Goal: Check status: Check status

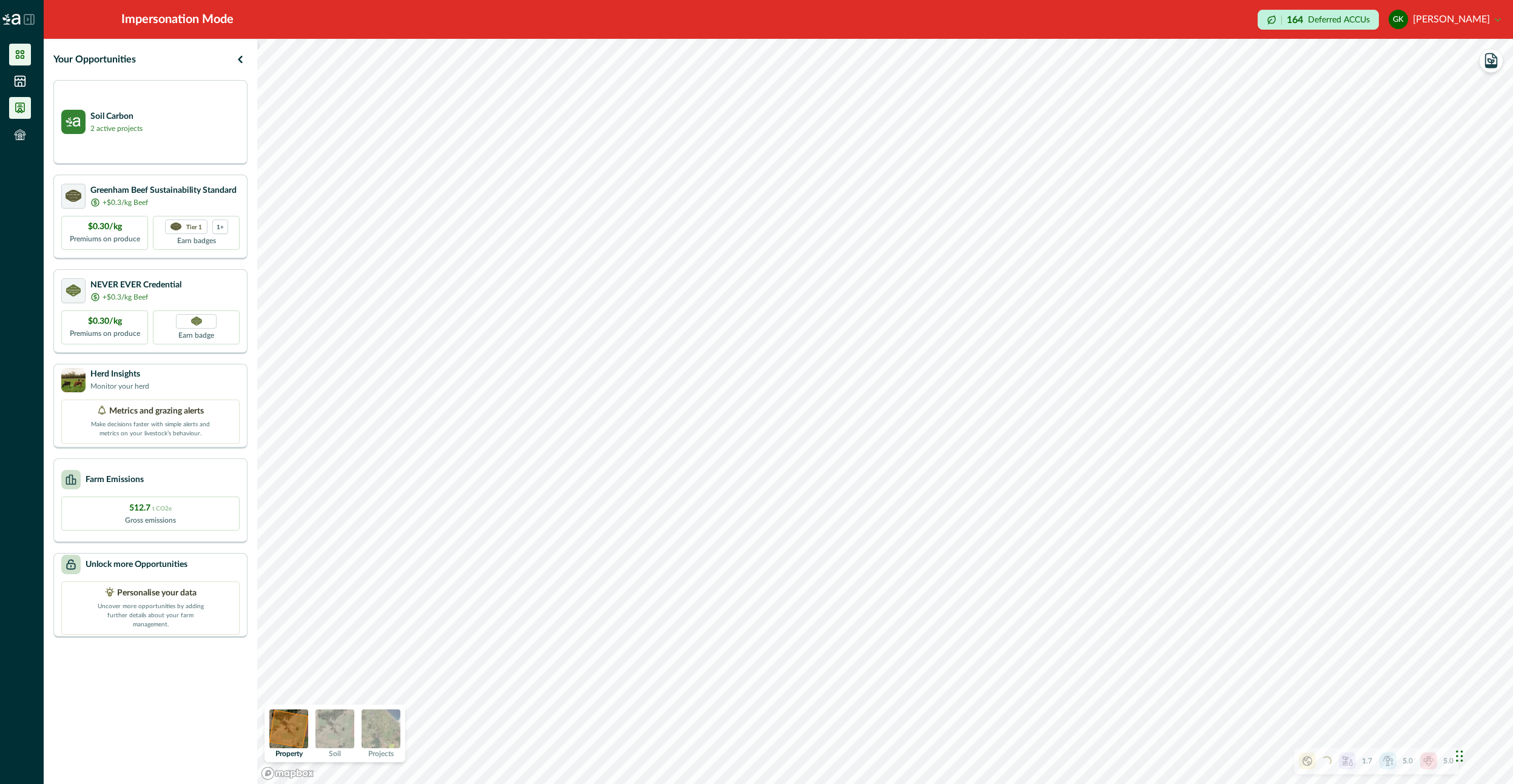
click at [25, 109] on icon at bounding box center [20, 108] width 12 height 12
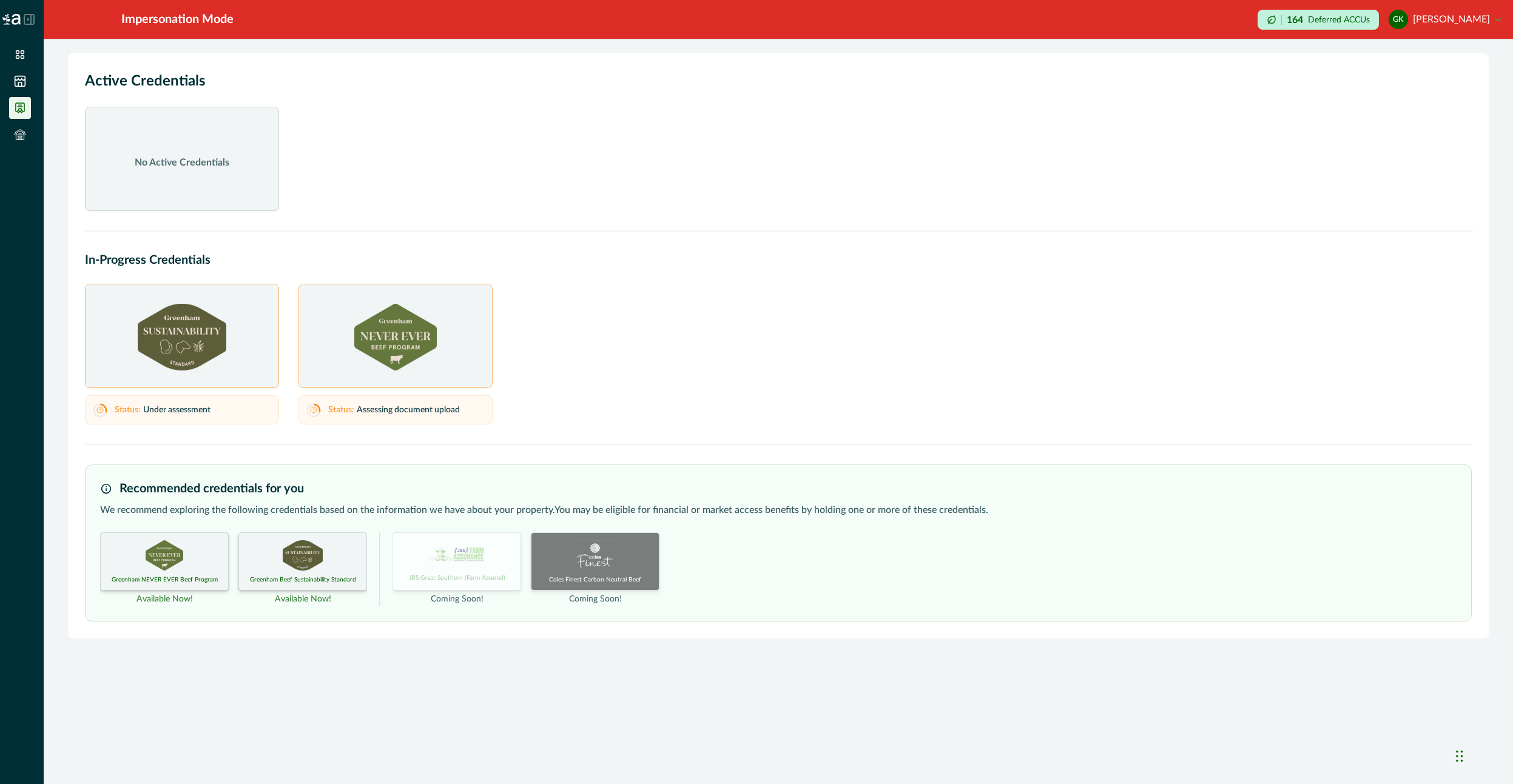
click at [389, 410] on p "Assessing document upload" at bounding box center [408, 410] width 103 height 13
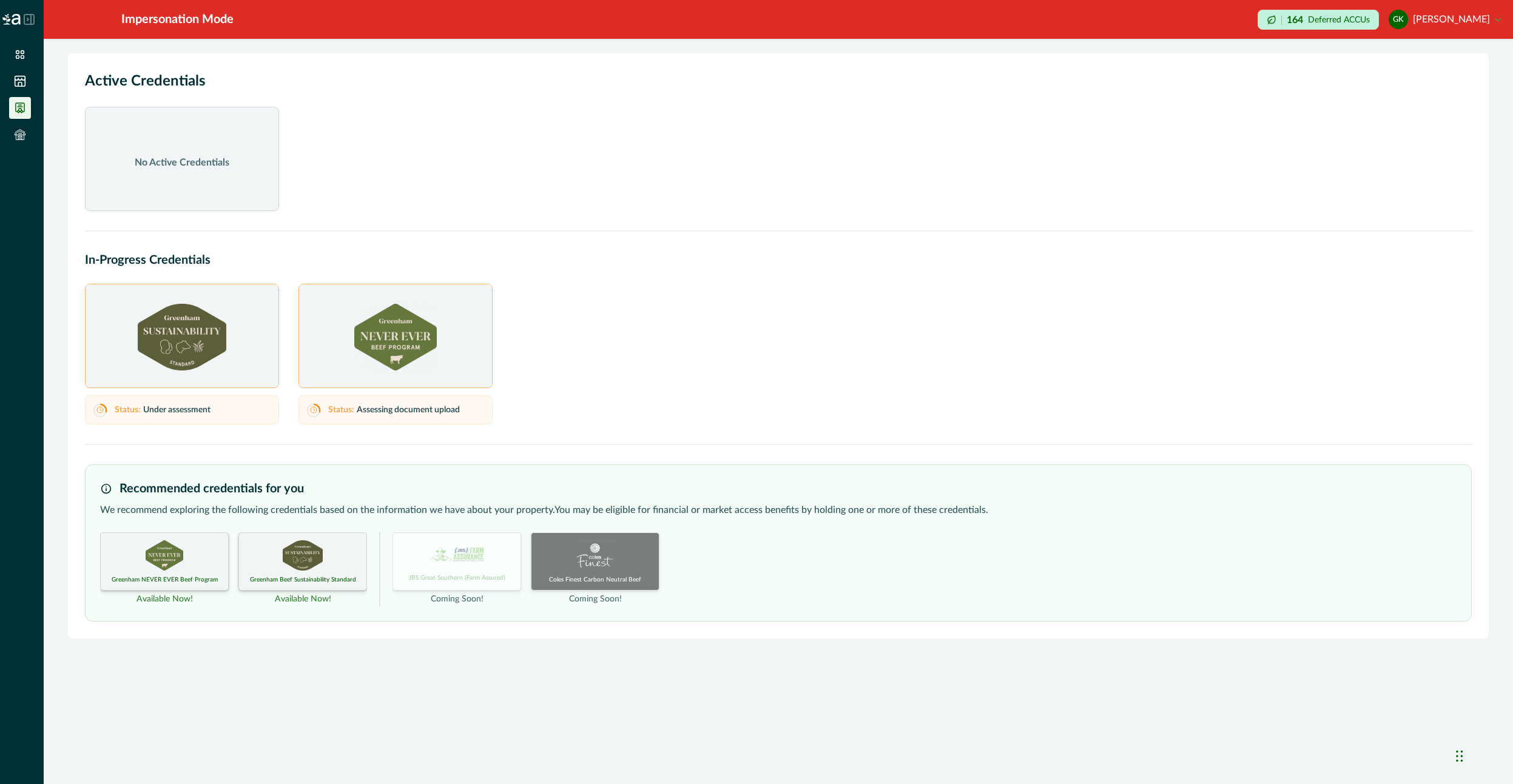
click at [389, 410] on p "Assessing document upload" at bounding box center [408, 410] width 103 height 13
click at [389, 409] on p "Assessing document upload" at bounding box center [408, 410] width 103 height 13
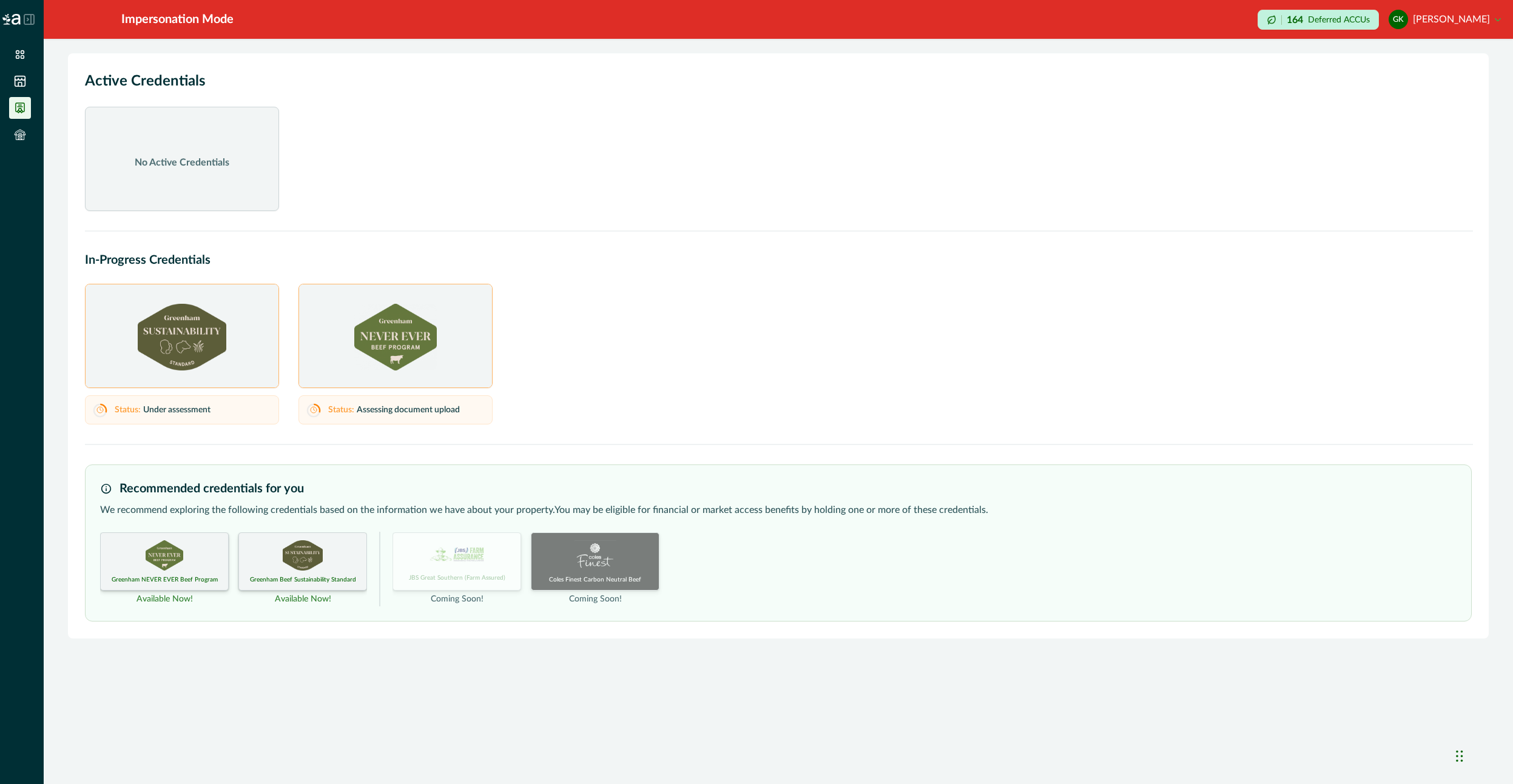
click at [539, 417] on div "Active Credentials No Active Credentials [SECURITY_DATA] Credentials Status: Un…" at bounding box center [778, 346] width 1420 height 585
click at [539, 417] on div "Active Credentials No Active Credentials In-Progress Credentials Status: Under …" at bounding box center [778, 346] width 1420 height 585
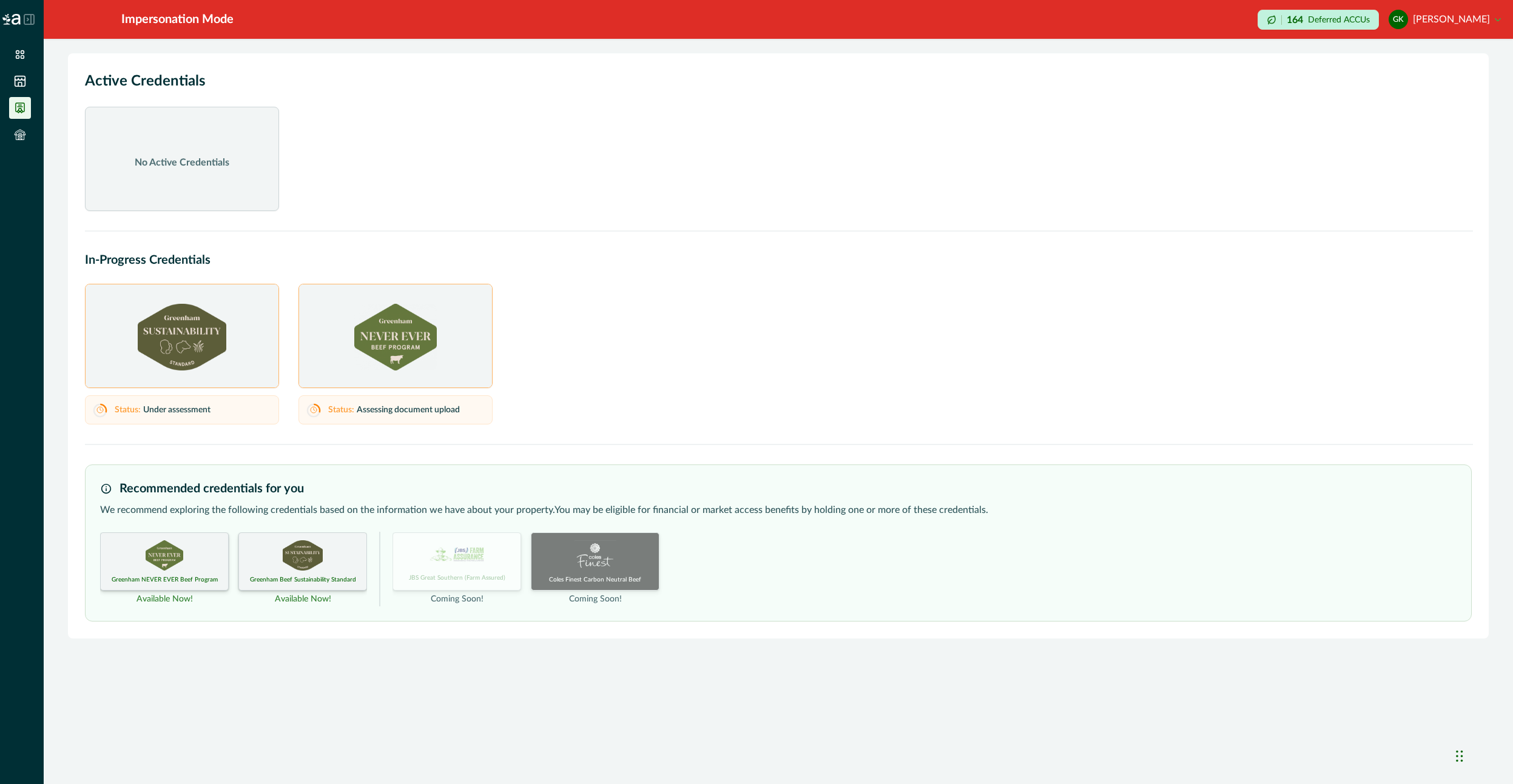
click at [539, 417] on div "Active Credentials No Active Credentials In-Progress Credentials Status: Under …" at bounding box center [778, 346] width 1420 height 585
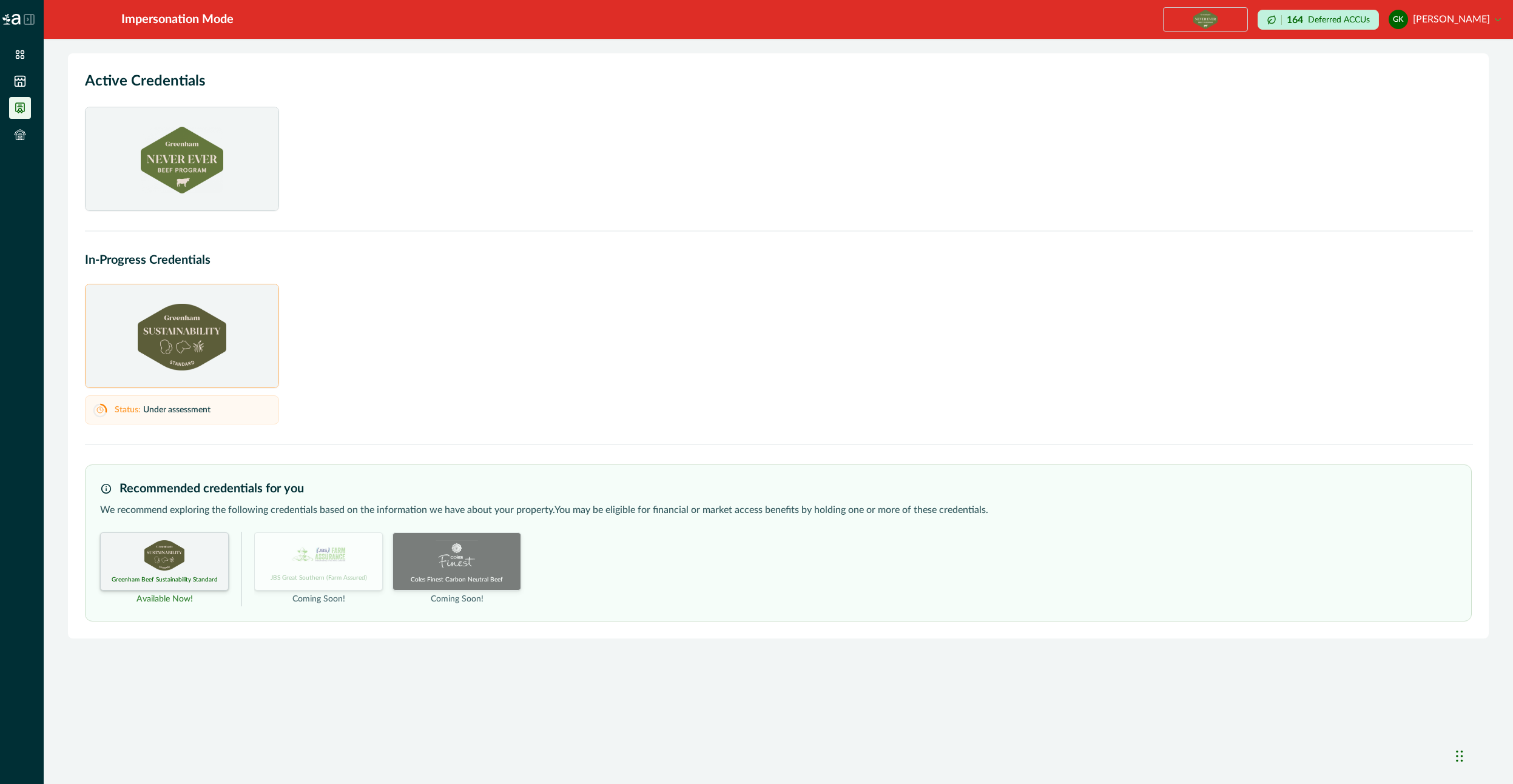
click at [205, 147] on img at bounding box center [182, 160] width 83 height 67
click at [183, 181] on link "View credentials on Document Hub" at bounding box center [180, 179] width 115 height 11
